Goal: Information Seeking & Learning: Check status

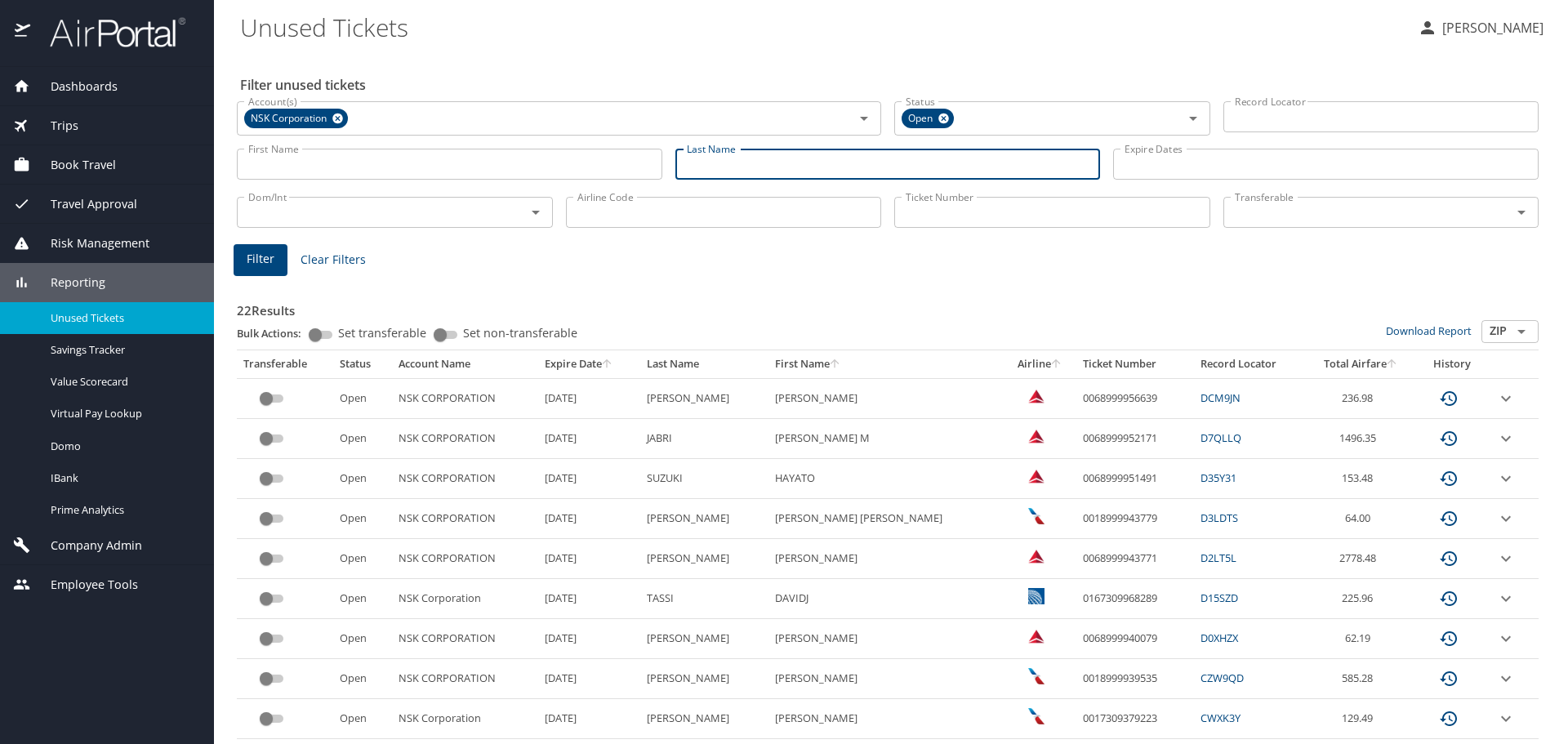
click at [784, 173] on input "Last Name" at bounding box center [888, 164] width 425 height 31
type input "[PERSON_NAME]"
click at [263, 265] on span "Filter" at bounding box center [261, 259] width 28 height 21
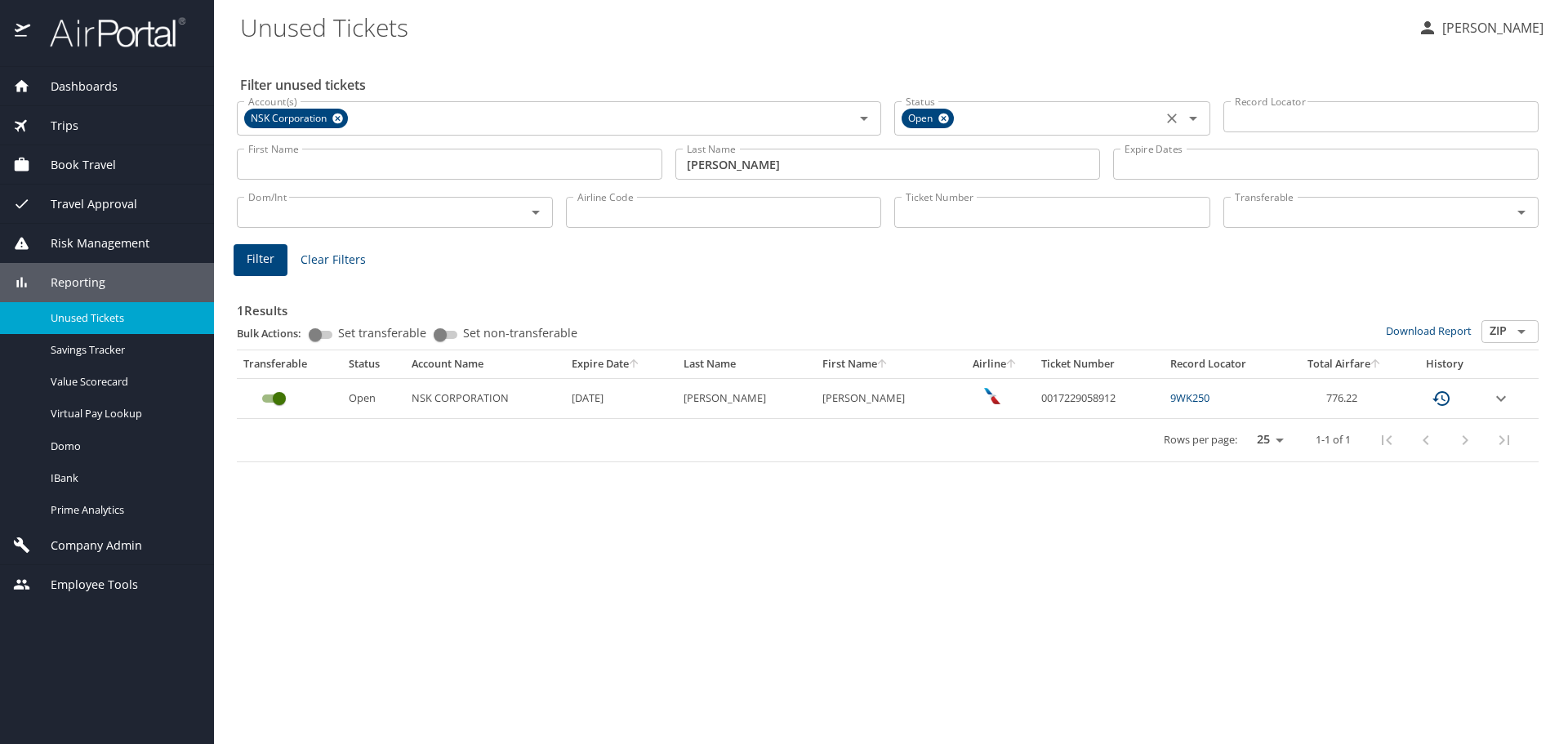
click at [947, 117] on icon at bounding box center [943, 118] width 11 height 11
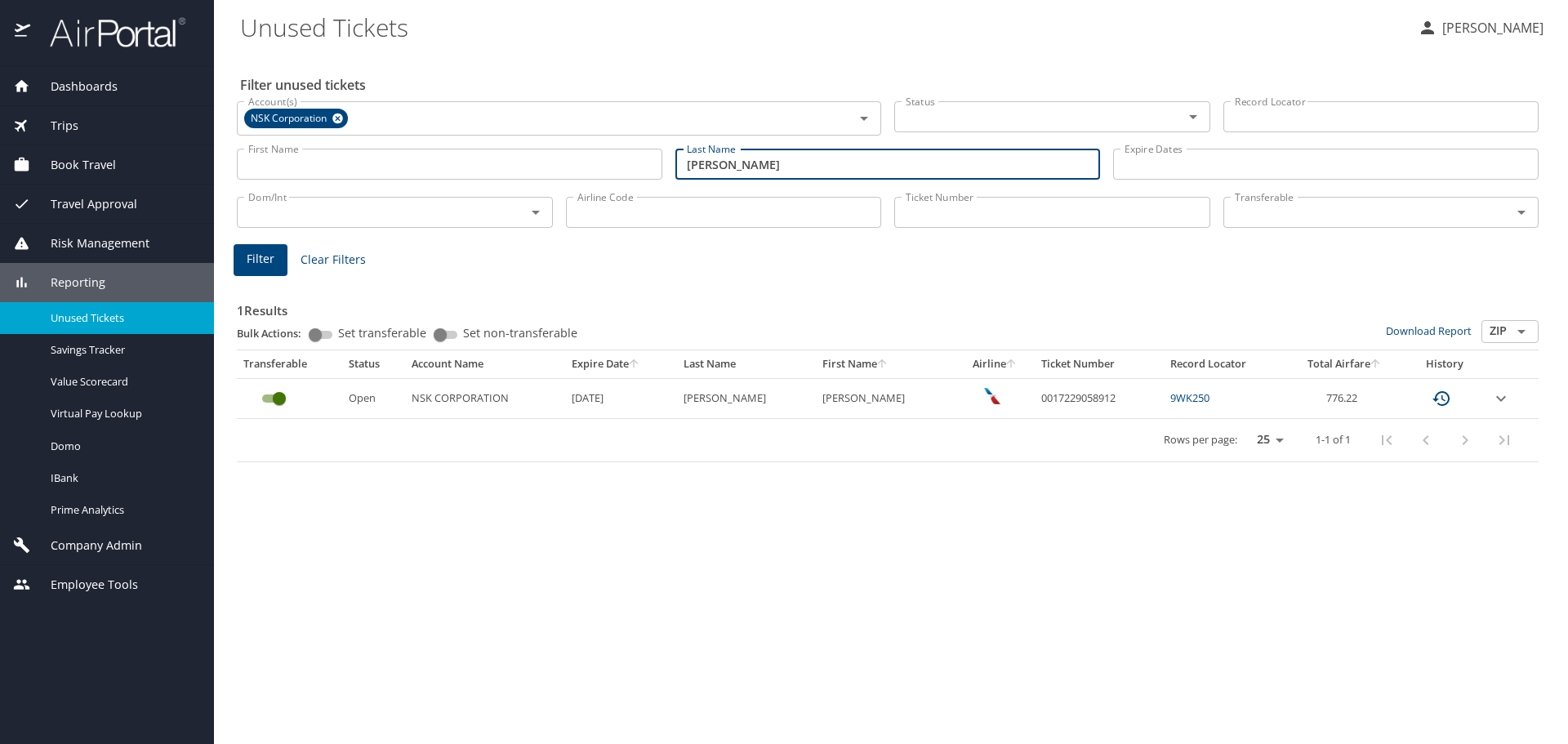
drag, startPoint x: 746, startPoint y: 170, endPoint x: 491, endPoint y: 163, distance: 255.1
click at [491, 163] on div "First Name First Name Last Name [PERSON_NAME] Last Name Expire Dates Expire Dat…" at bounding box center [887, 164] width 1315 height 58
click at [1291, 214] on input "Transferable" at bounding box center [1358, 212] width 259 height 22
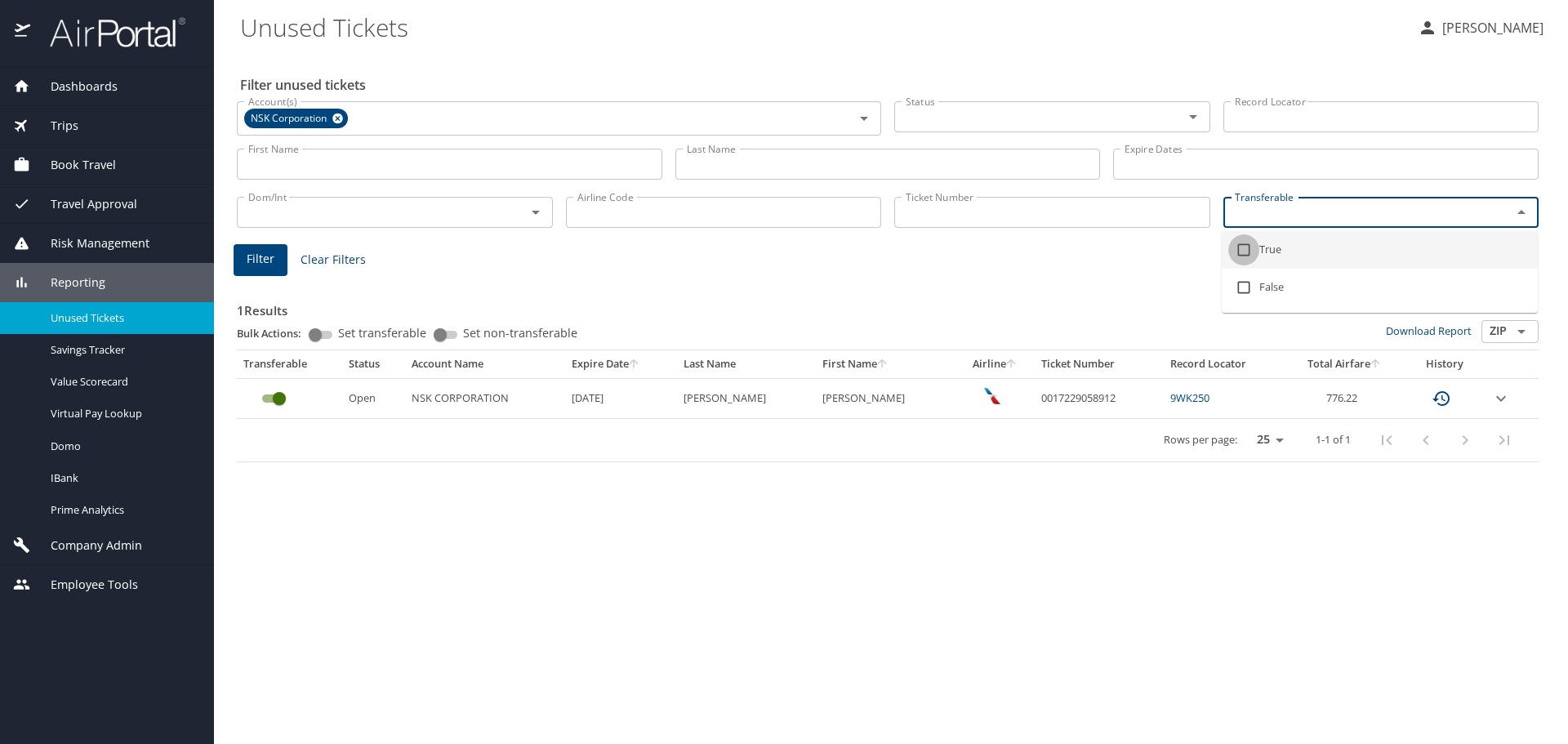
click at [1246, 248] on input "checkbox" at bounding box center [1243, 250] width 31 height 31
checkbox input "true"
click at [246, 263] on button "Filter" at bounding box center [261, 263] width 54 height 32
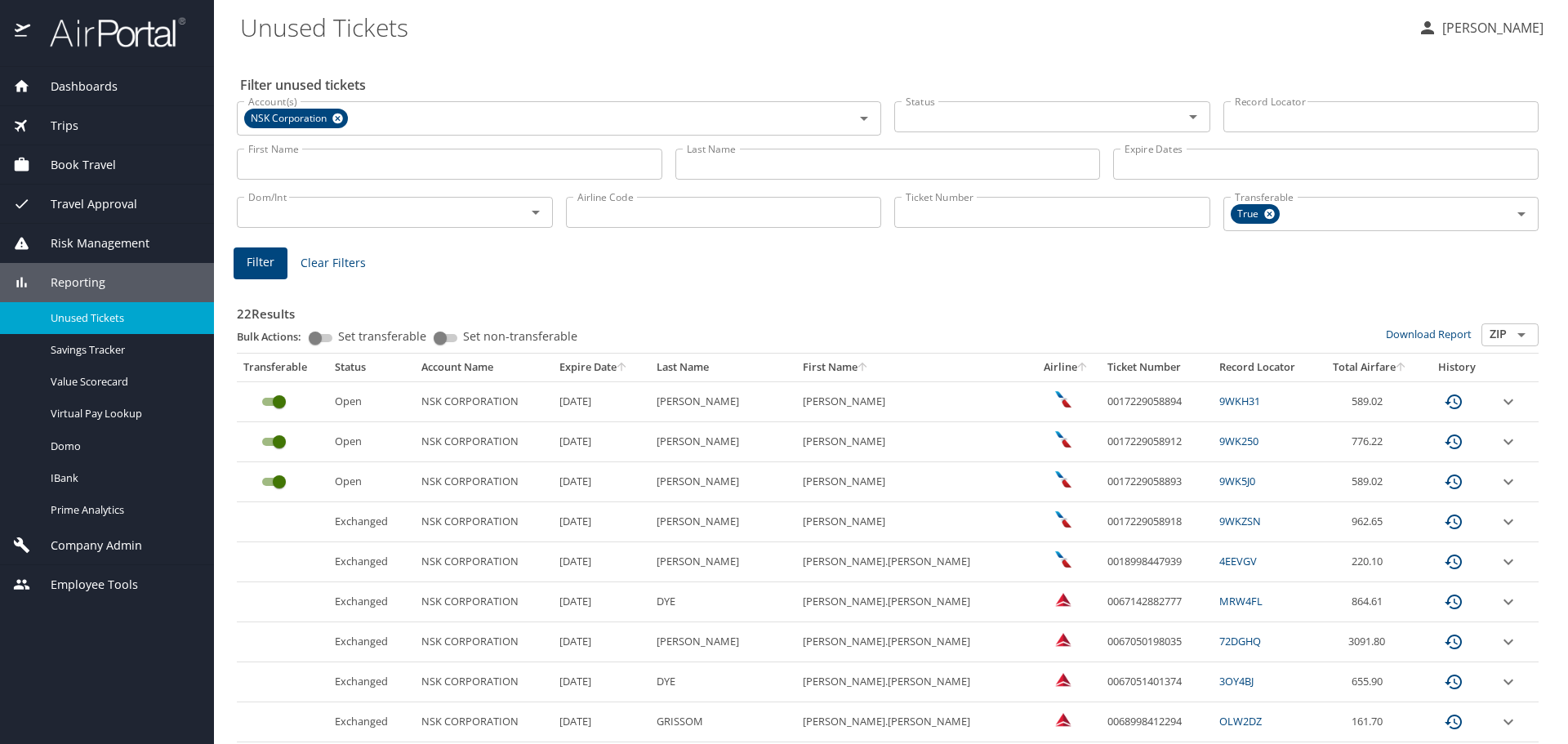
click at [620, 202] on input "Airline Code" at bounding box center [724, 211] width 316 height 31
type input "dl"
click at [257, 261] on span "Filter" at bounding box center [261, 262] width 28 height 21
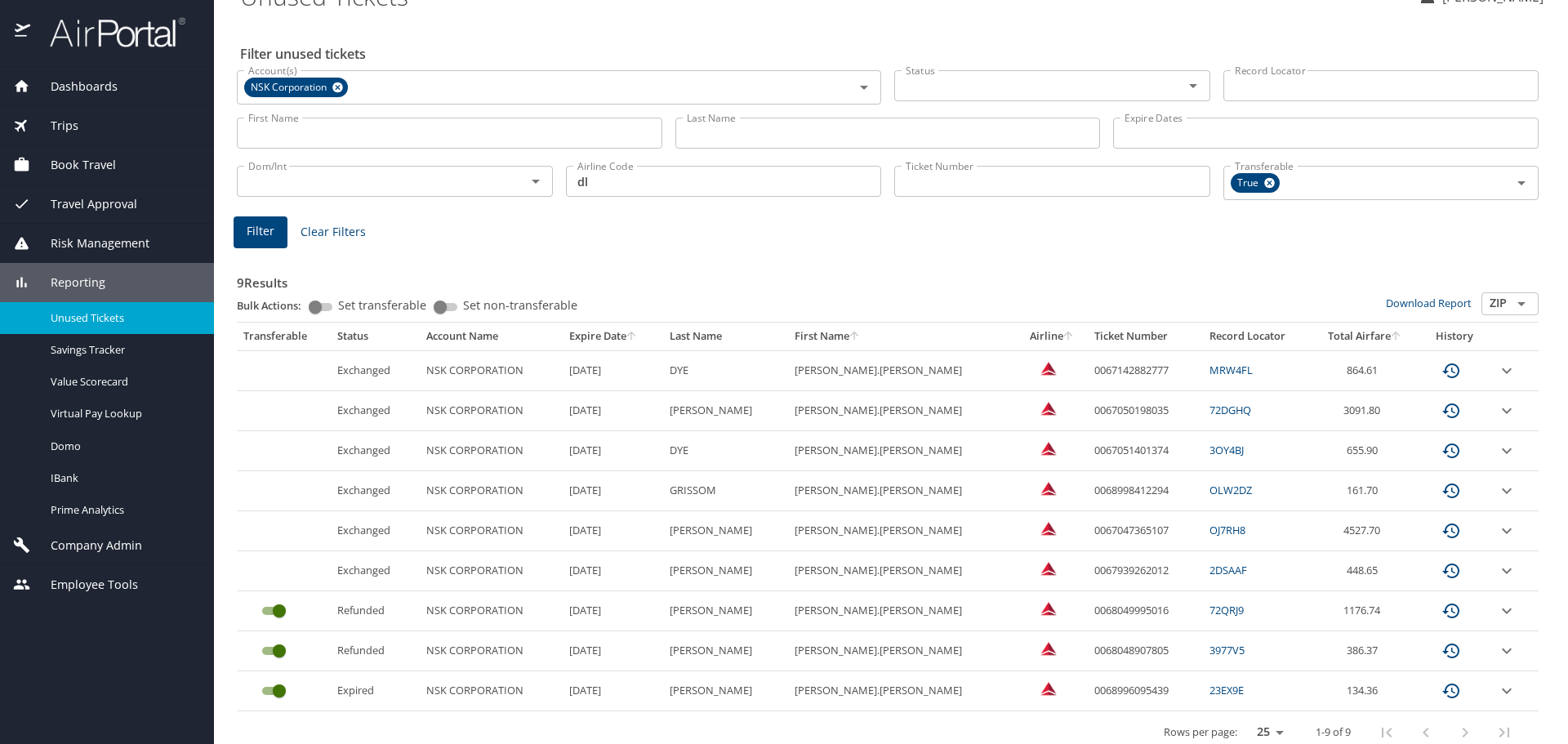
scroll to position [48, 0]
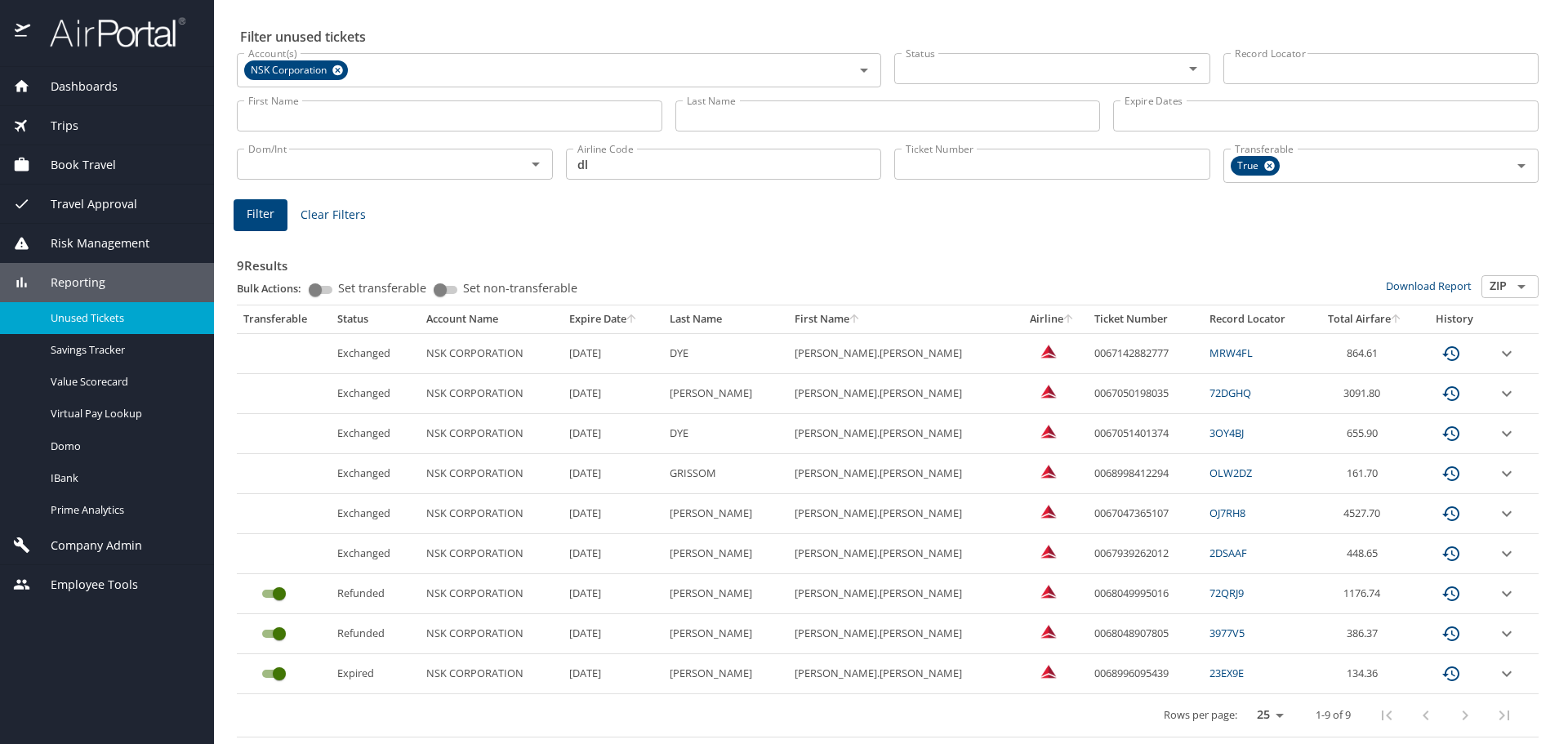
click at [1184, 64] on icon "Open" at bounding box center [1193, 69] width 20 height 20
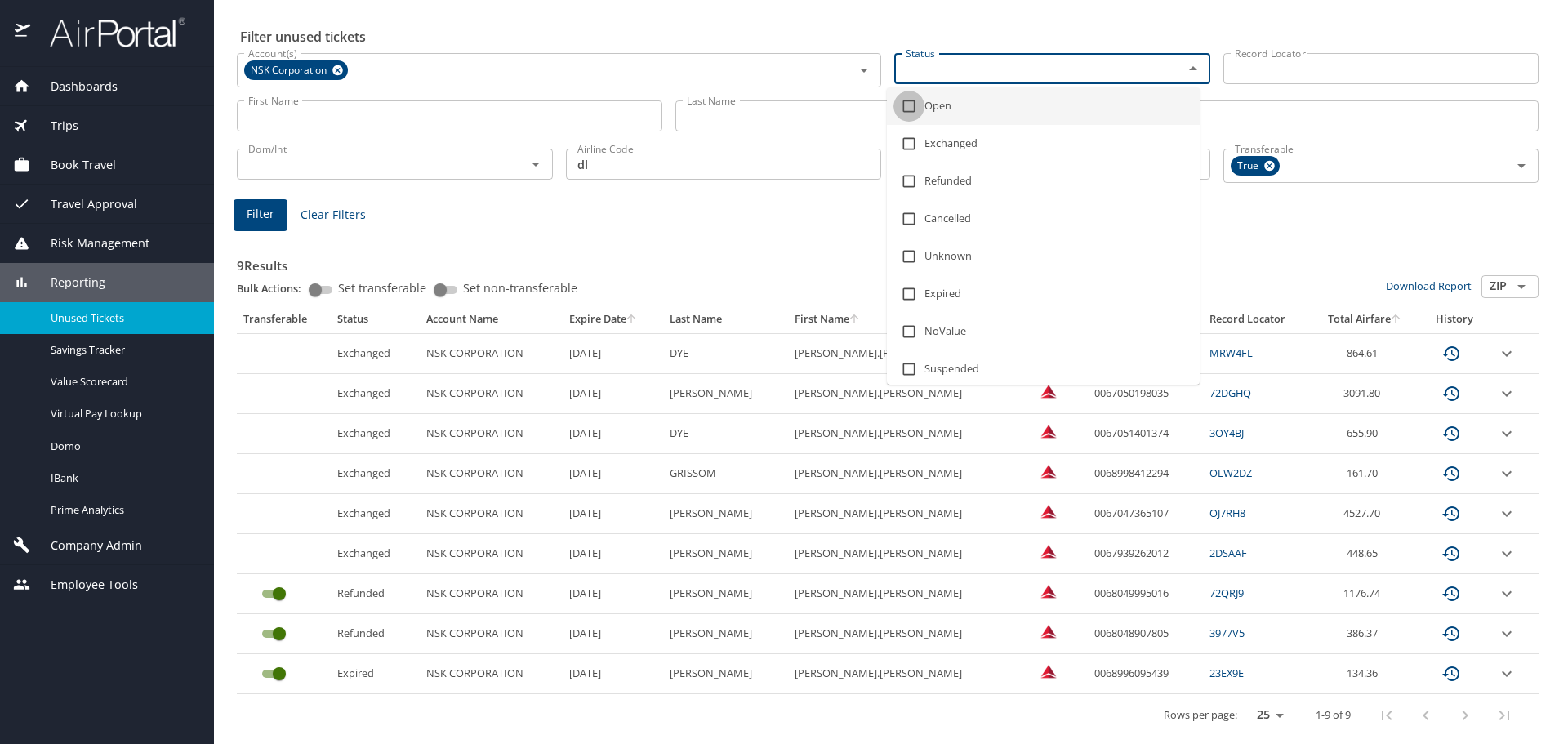
click at [912, 102] on input "checkbox" at bounding box center [909, 106] width 31 height 31
checkbox input "true"
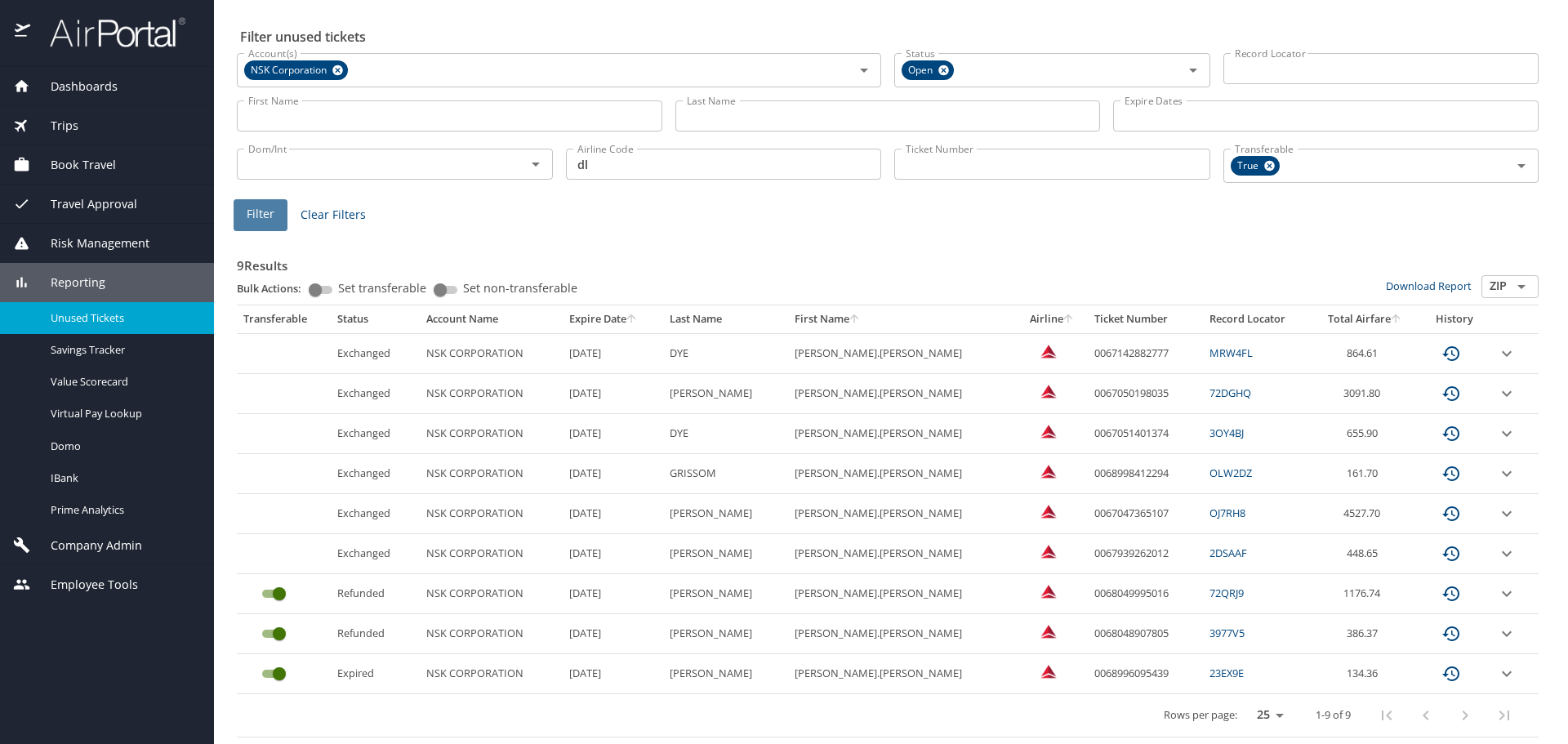
click at [267, 218] on span "Filter" at bounding box center [261, 214] width 28 height 21
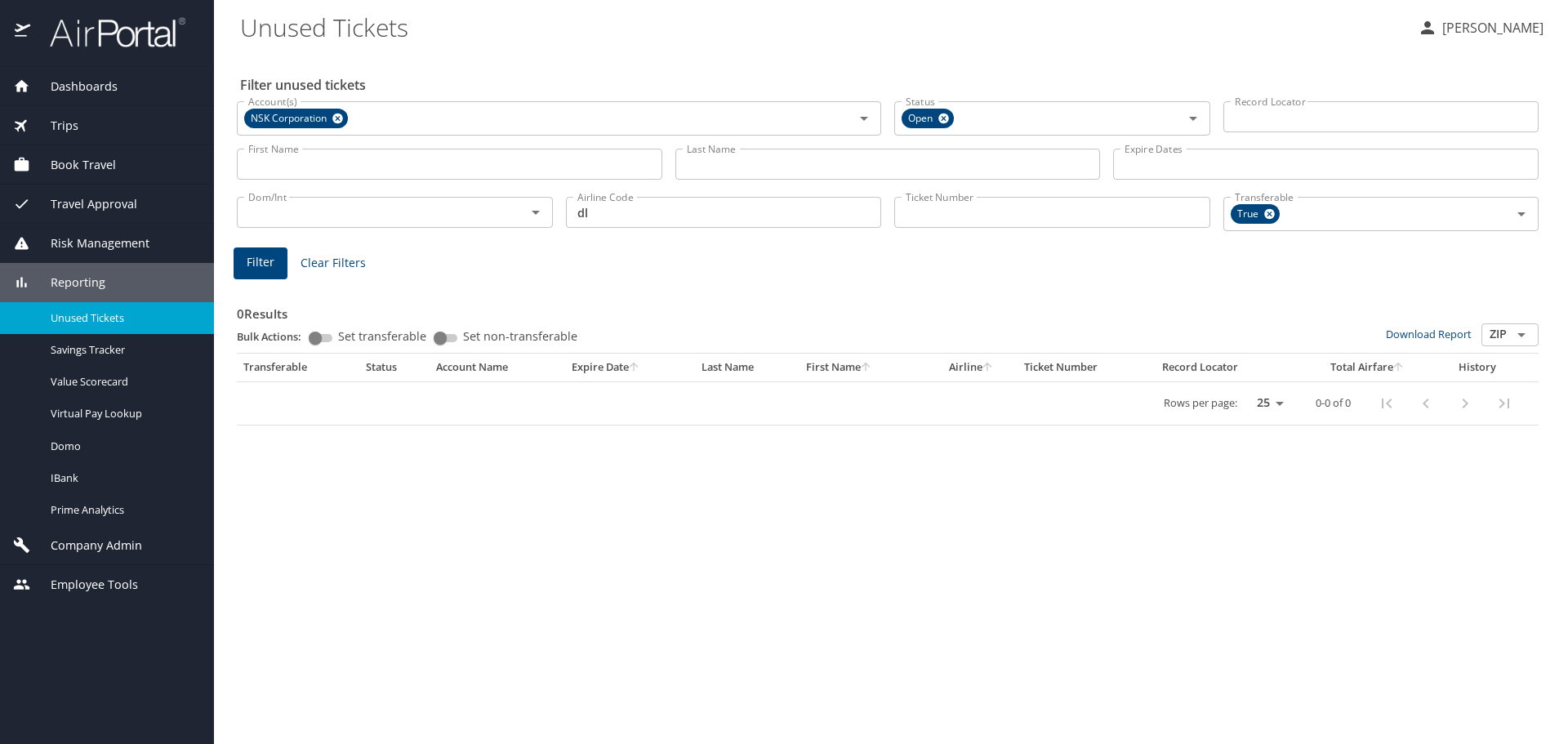
click at [778, 170] on input "Last Name" at bounding box center [888, 164] width 425 height 31
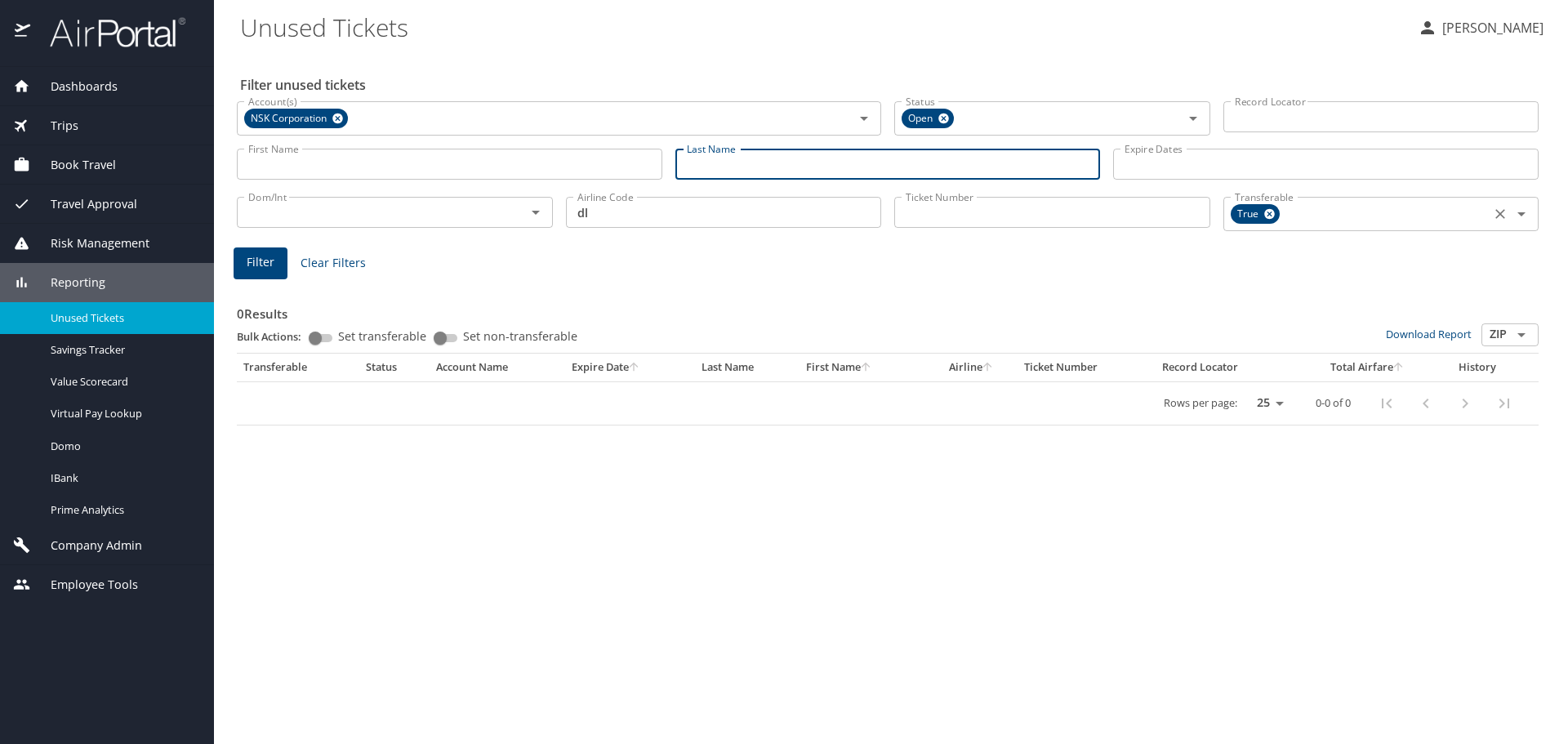
click at [1268, 216] on icon at bounding box center [1269, 214] width 11 height 11
click at [685, 159] on input "Last Name" at bounding box center [888, 164] width 425 height 31
type input "[PERSON_NAME]"
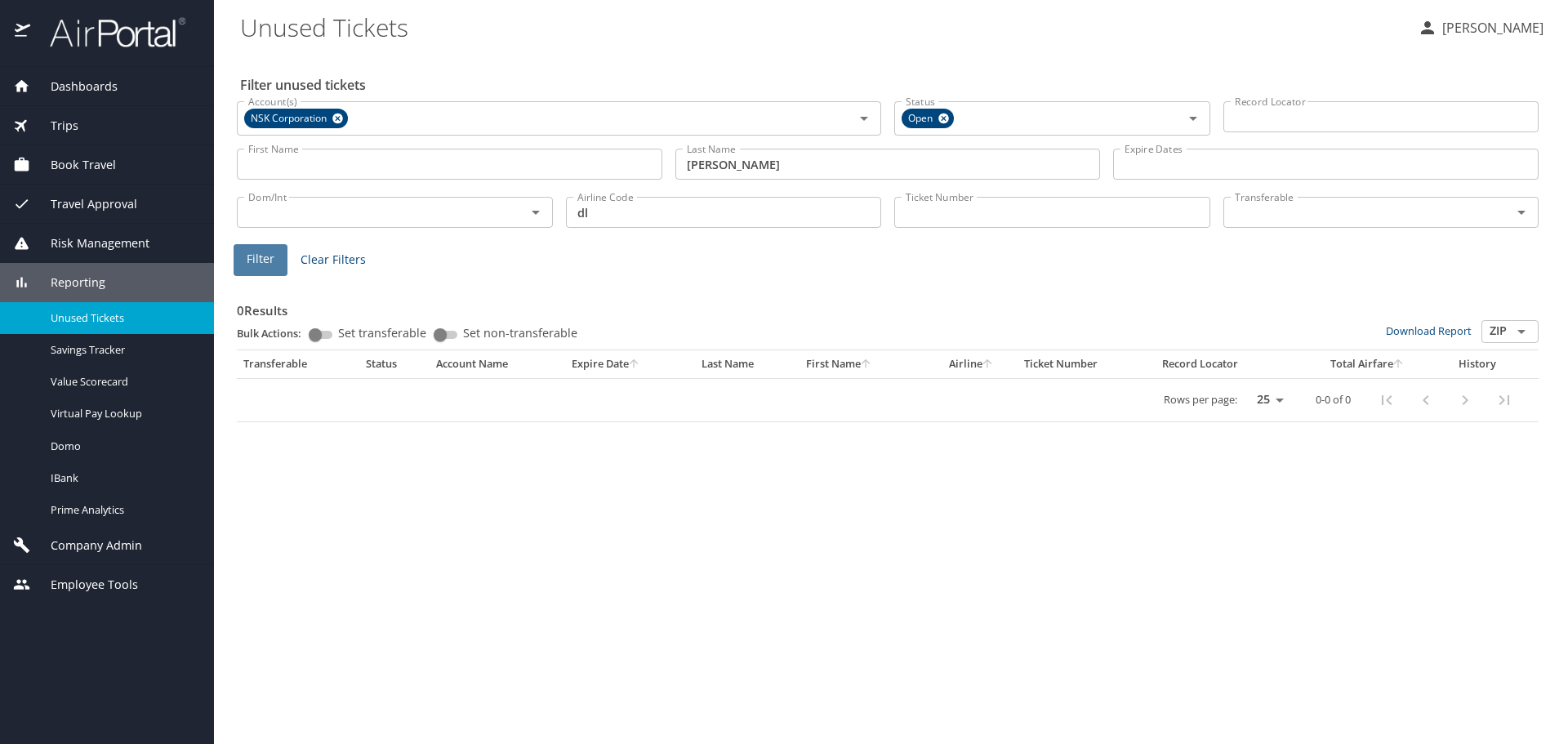
click at [259, 263] on span "Filter" at bounding box center [261, 259] width 28 height 21
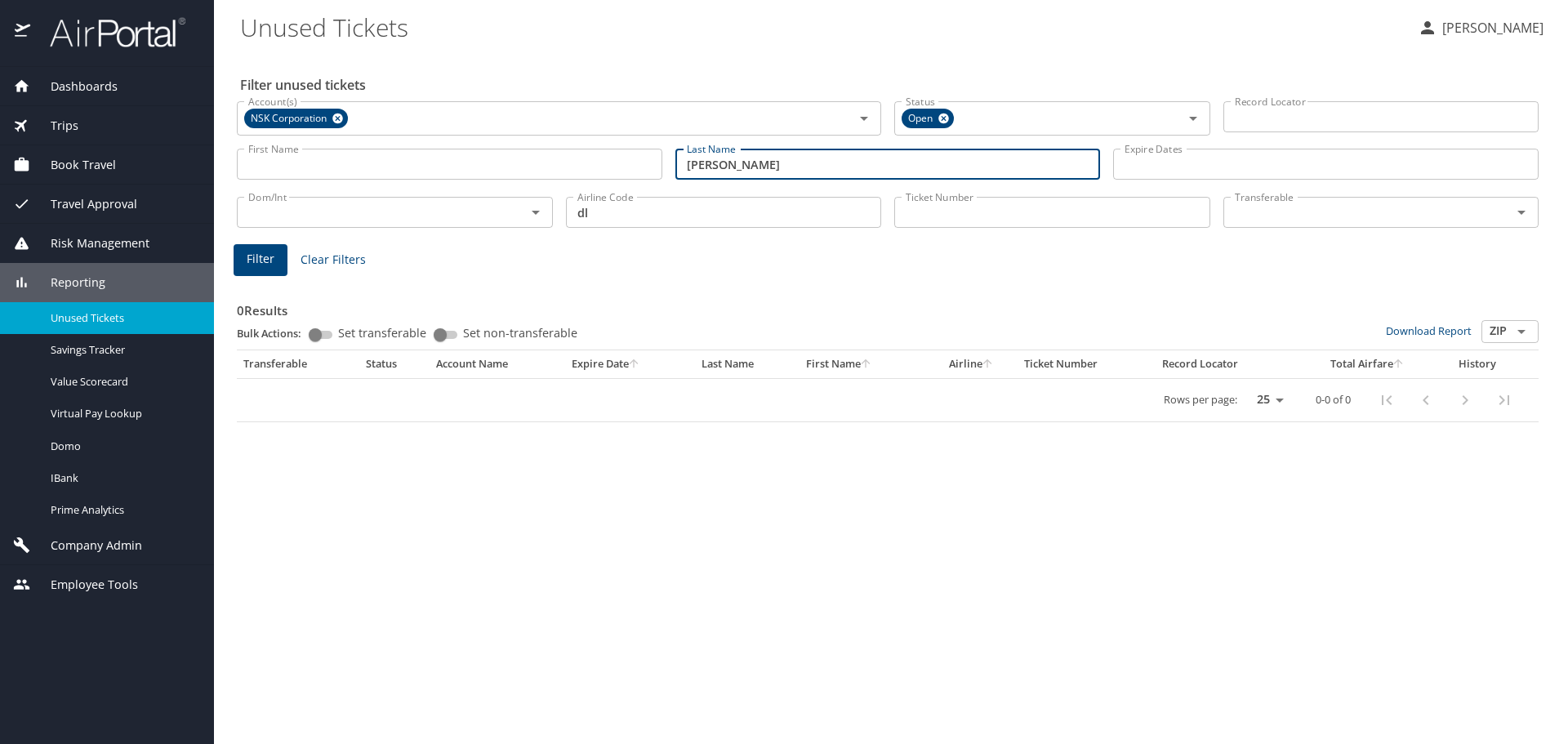
drag, startPoint x: 806, startPoint y: 169, endPoint x: 605, endPoint y: 154, distance: 201.6
click at [605, 154] on div "First Name First Name Last Name [PERSON_NAME] Last Name Expire Dates Expire Dat…" at bounding box center [887, 164] width 1315 height 58
type input "[PERSON_NAME]"
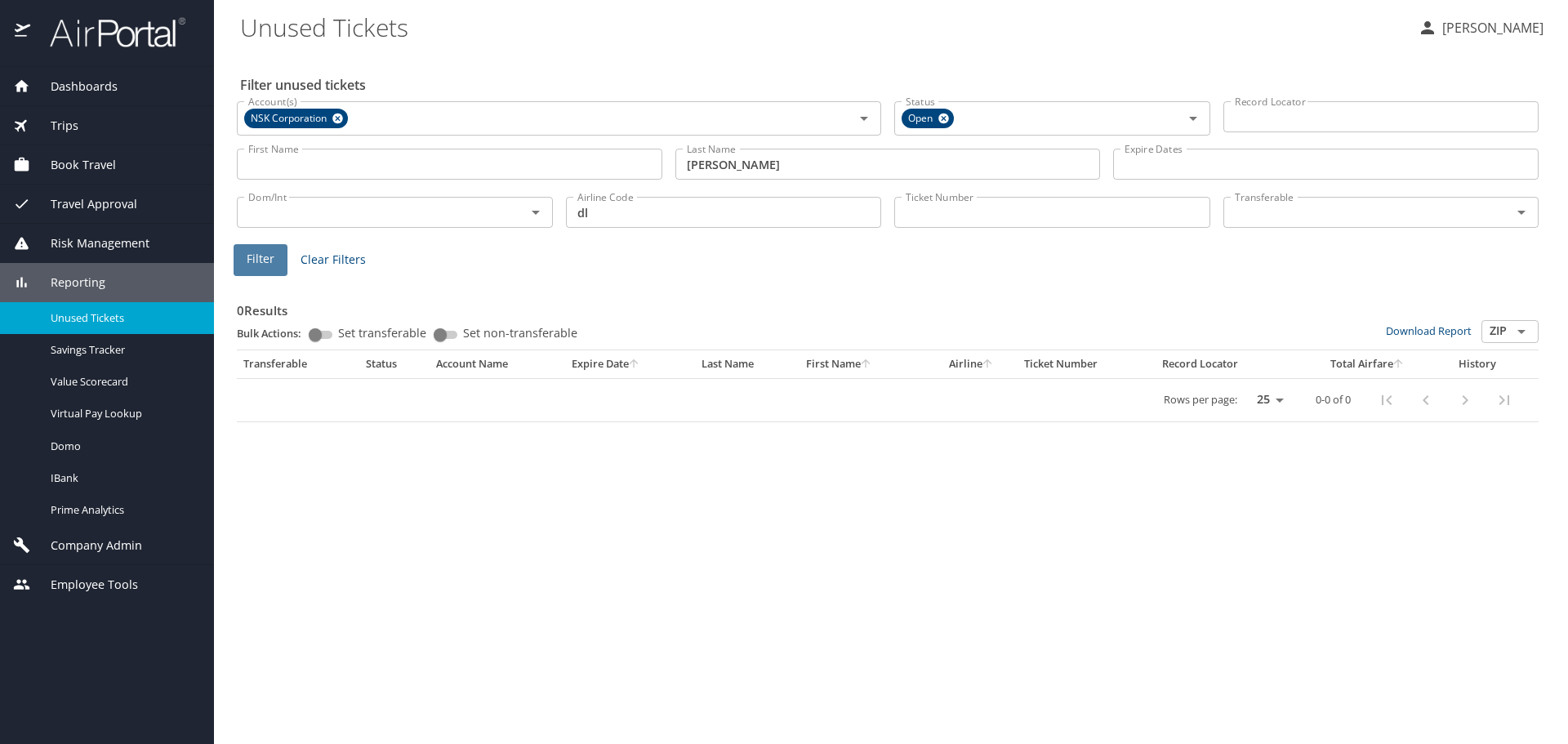
click at [269, 261] on span "Filter" at bounding box center [261, 259] width 28 height 21
